Goal: Task Accomplishment & Management: Use online tool/utility

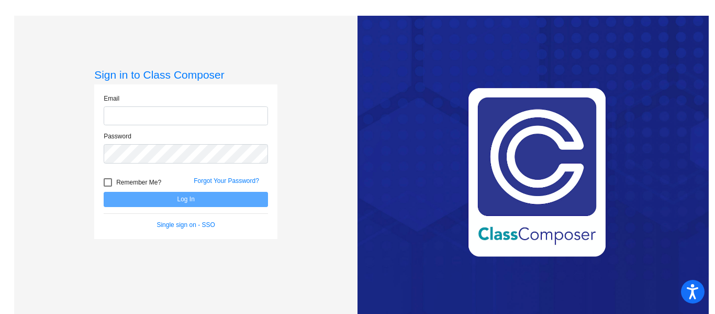
type input "[EMAIL_ADDRESS][PERSON_NAME][DOMAIN_NAME]"
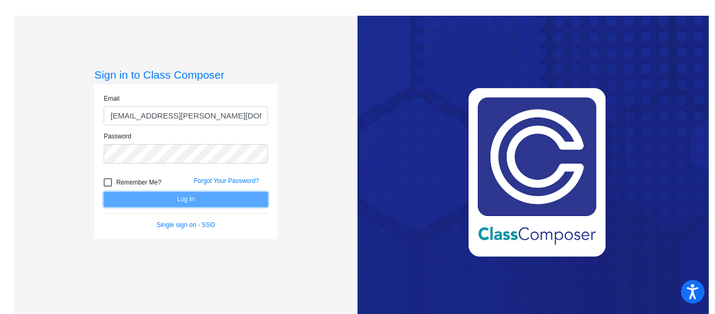
click at [207, 194] on button "Log In" at bounding box center [186, 199] width 164 height 15
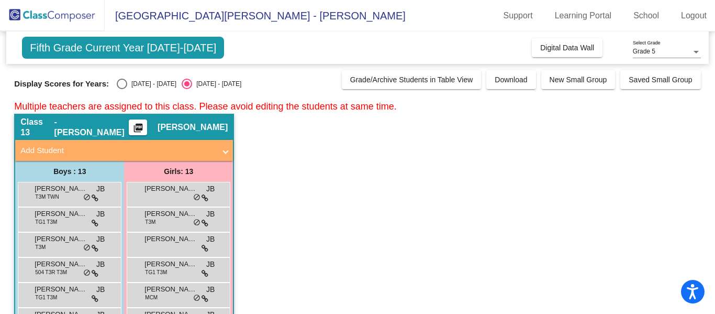
click at [117, 88] on div "Select an option" at bounding box center [122, 84] width 10 height 10
click at [122, 89] on input "[DATE] - [DATE]" at bounding box center [122, 89] width 1 height 1
radio input "true"
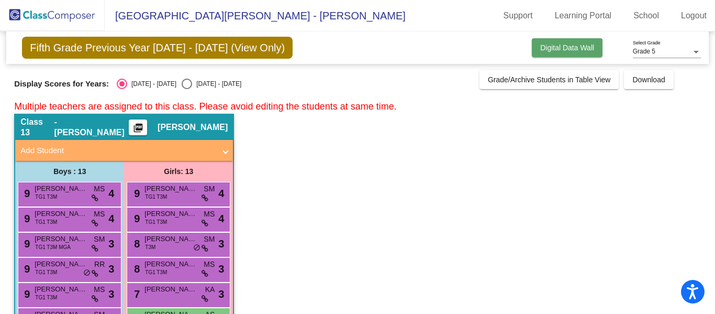
click at [582, 52] on button "Digital Data Wall" at bounding box center [567, 47] width 71 height 19
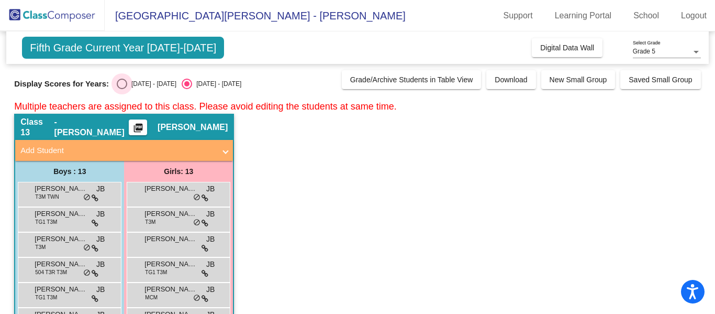
click at [117, 85] on div "Select an option" at bounding box center [122, 84] width 10 height 10
click at [122, 89] on input "[DATE] - [DATE]" at bounding box center [122, 89] width 1 height 1
radio input "true"
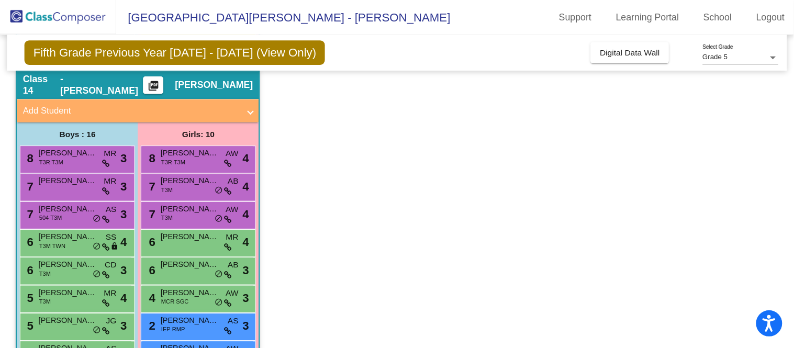
scroll to position [476, 0]
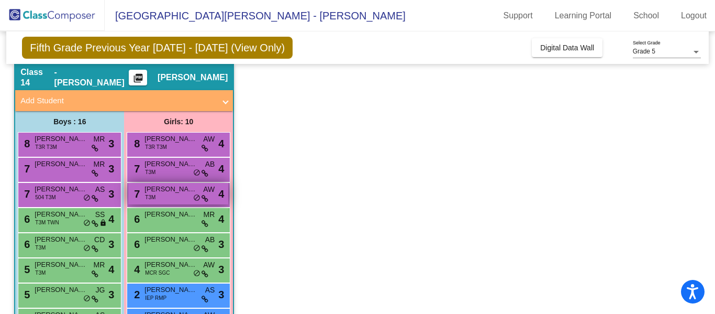
click at [169, 192] on span "[PERSON_NAME]" at bounding box center [171, 189] width 52 height 10
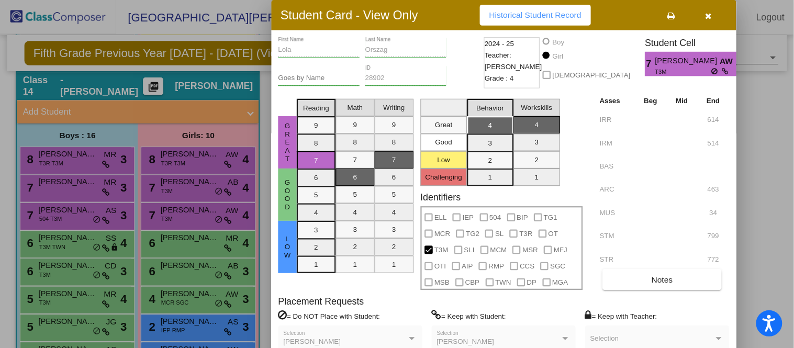
scroll to position [475, 0]
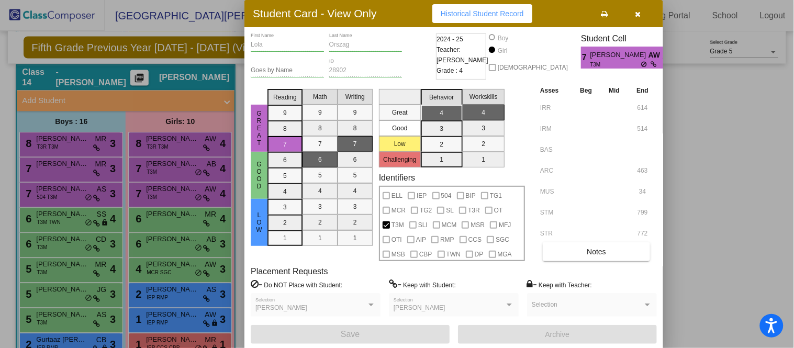
click at [643, 10] on button "button" at bounding box center [639, 13] width 34 height 19
